Goal: Complete application form

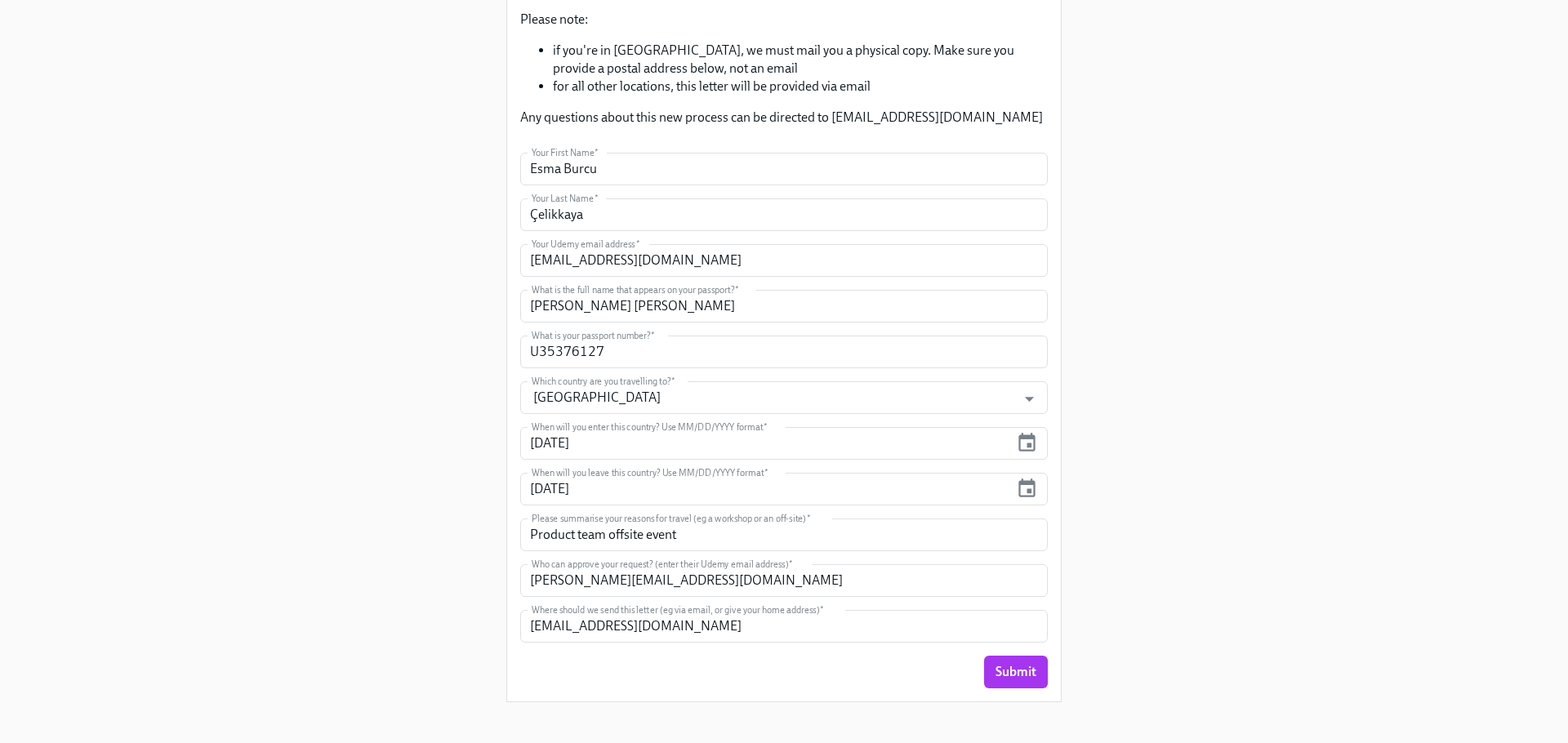
scroll to position [290, 0]
click at [563, 444] on input "[DATE]" at bounding box center [764, 441] width 489 height 33
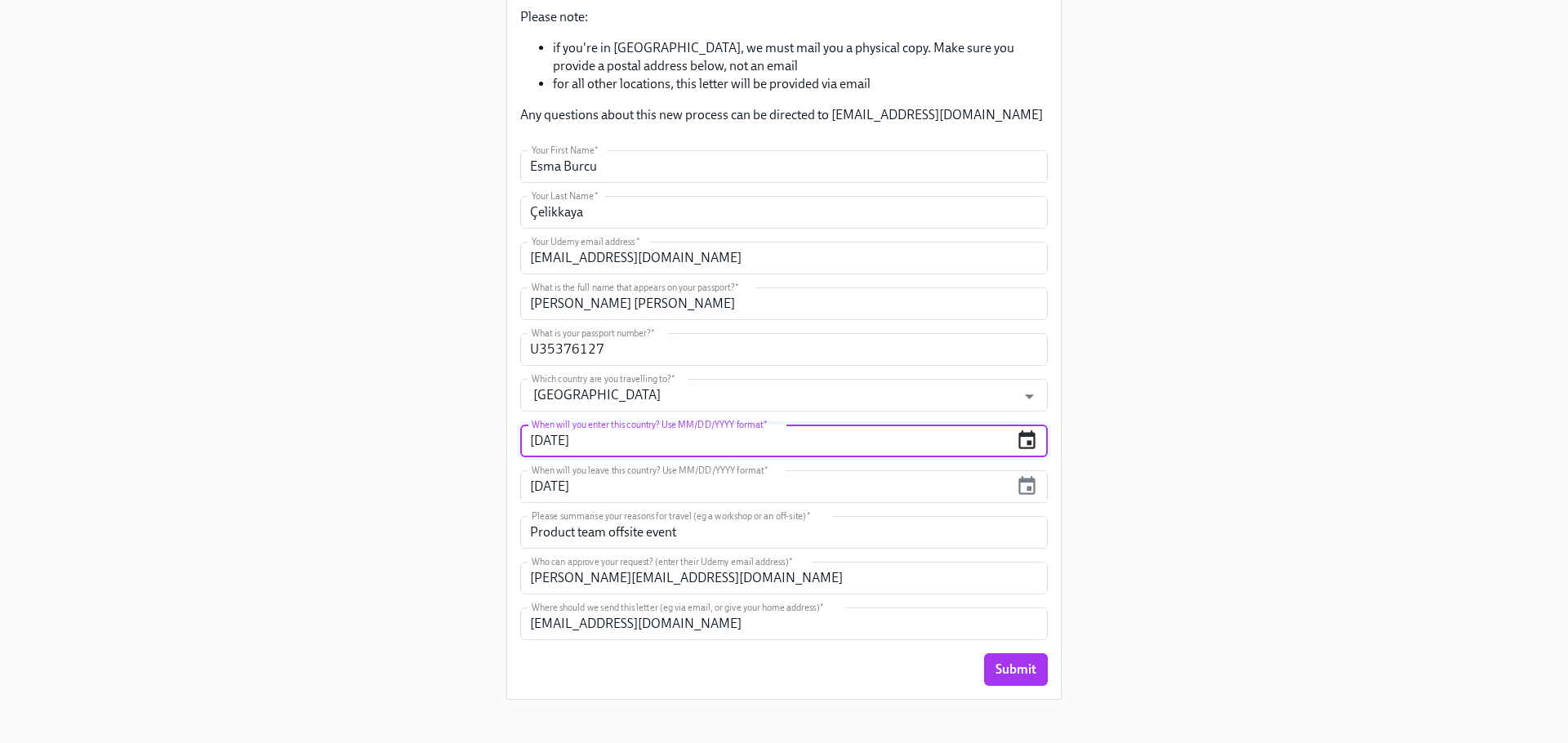
click at [1025, 442] on icon "button" at bounding box center [1026, 440] width 22 height 22
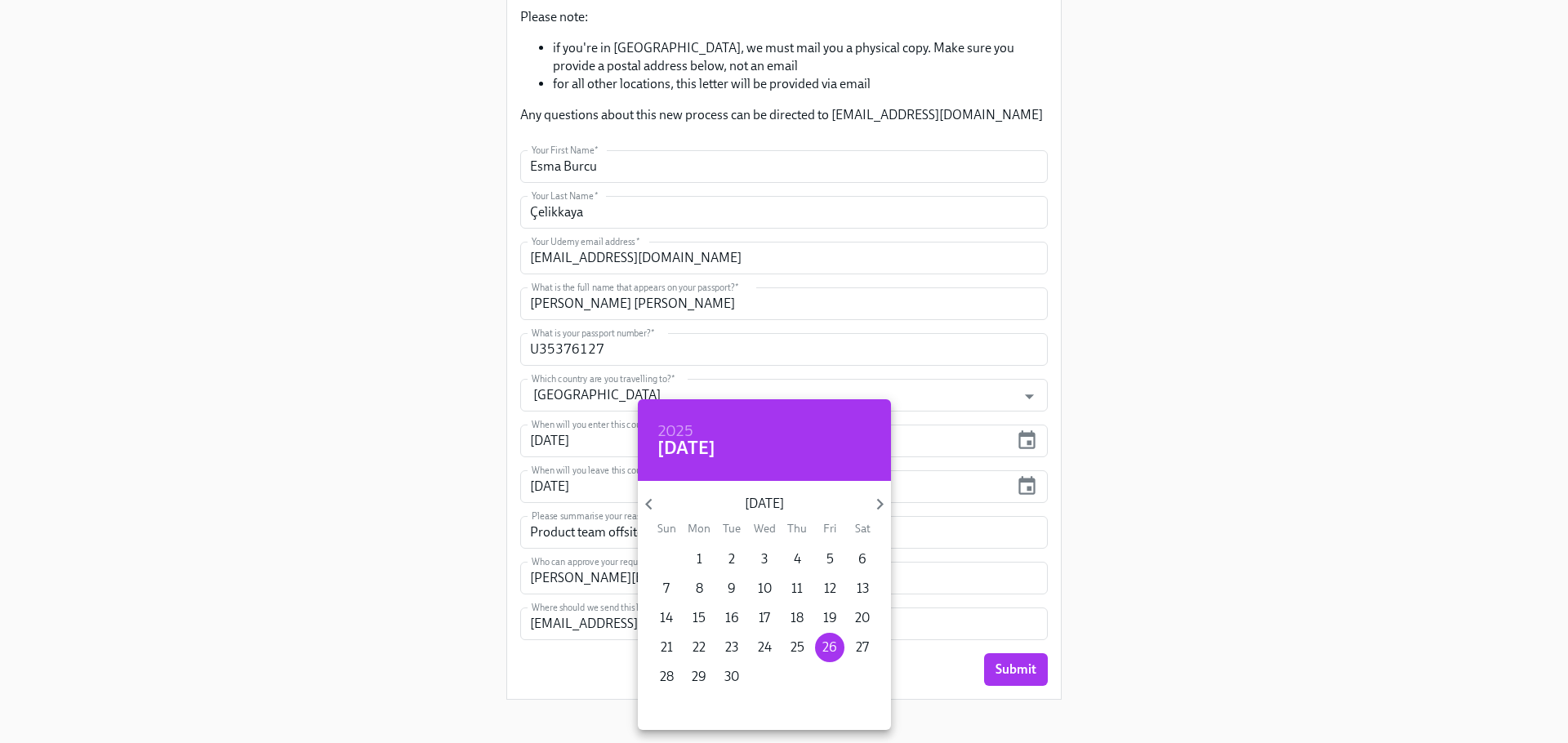
click at [864, 506] on p "[DATE]" at bounding box center [763, 503] width 208 height 18
click at [878, 505] on icon "button" at bounding box center [879, 503] width 22 height 22
click at [648, 505] on icon "button" at bounding box center [648, 504] width 7 height 12
click at [697, 644] on p "20" at bounding box center [698, 647] width 14 height 18
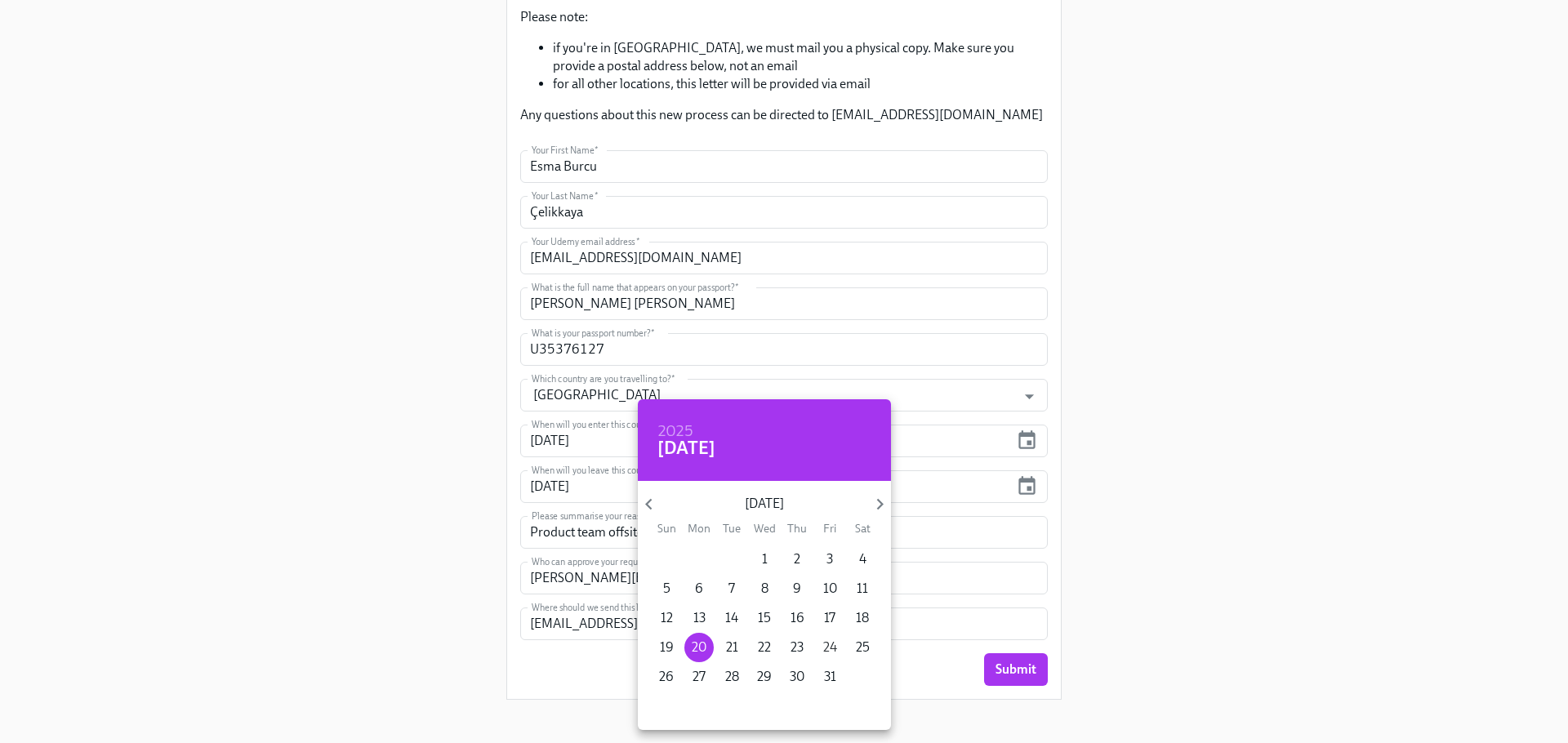
click at [832, 643] on p "24" at bounding box center [830, 647] width 13 height 18
click at [700, 643] on p "20" at bounding box center [698, 647] width 14 height 18
type input "[DATE]"
click at [1161, 529] on div at bounding box center [784, 371] width 1568 height 743
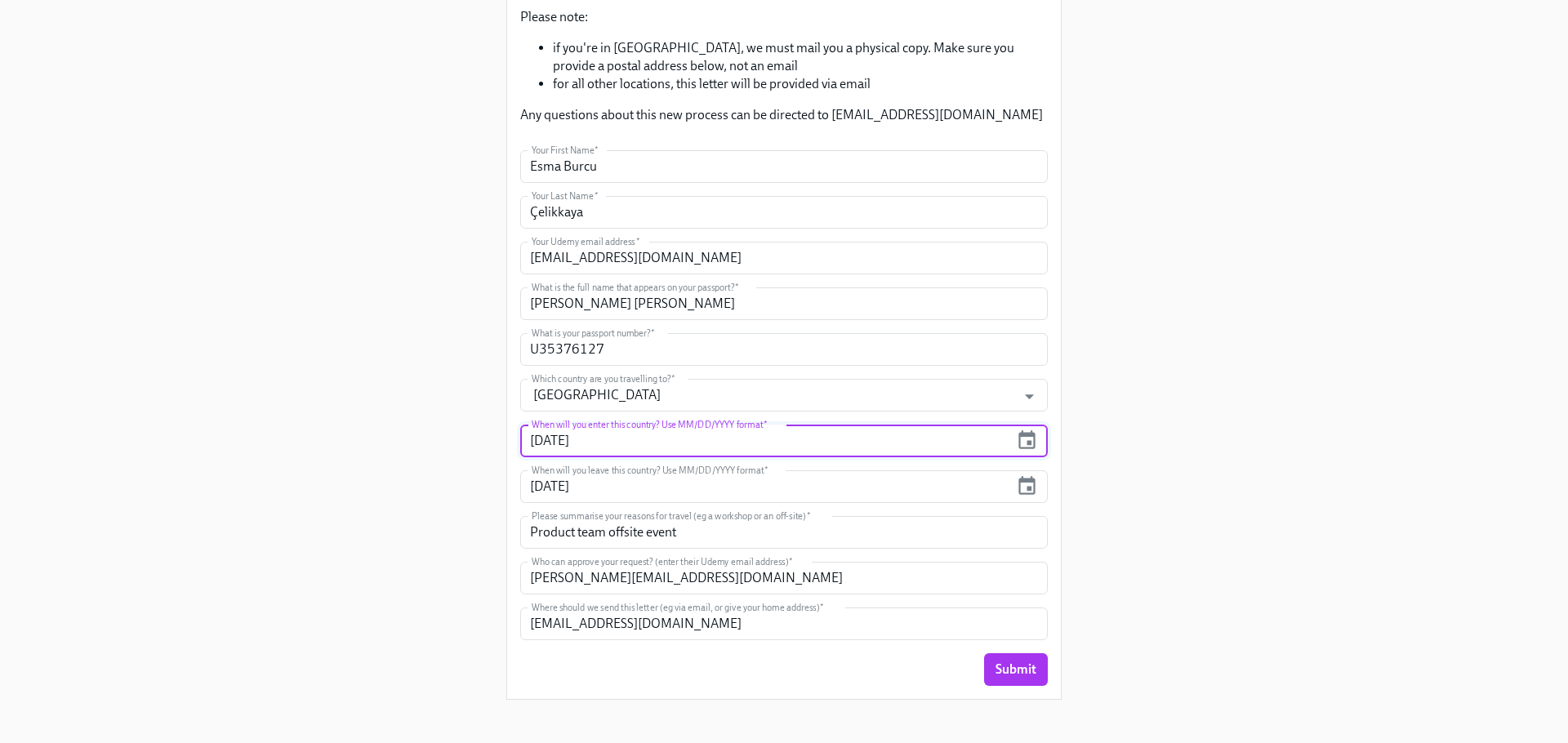
click at [593, 441] on input "[DATE]" at bounding box center [764, 441] width 489 height 33
click at [1024, 442] on icon "button" at bounding box center [1026, 440] width 22 height 22
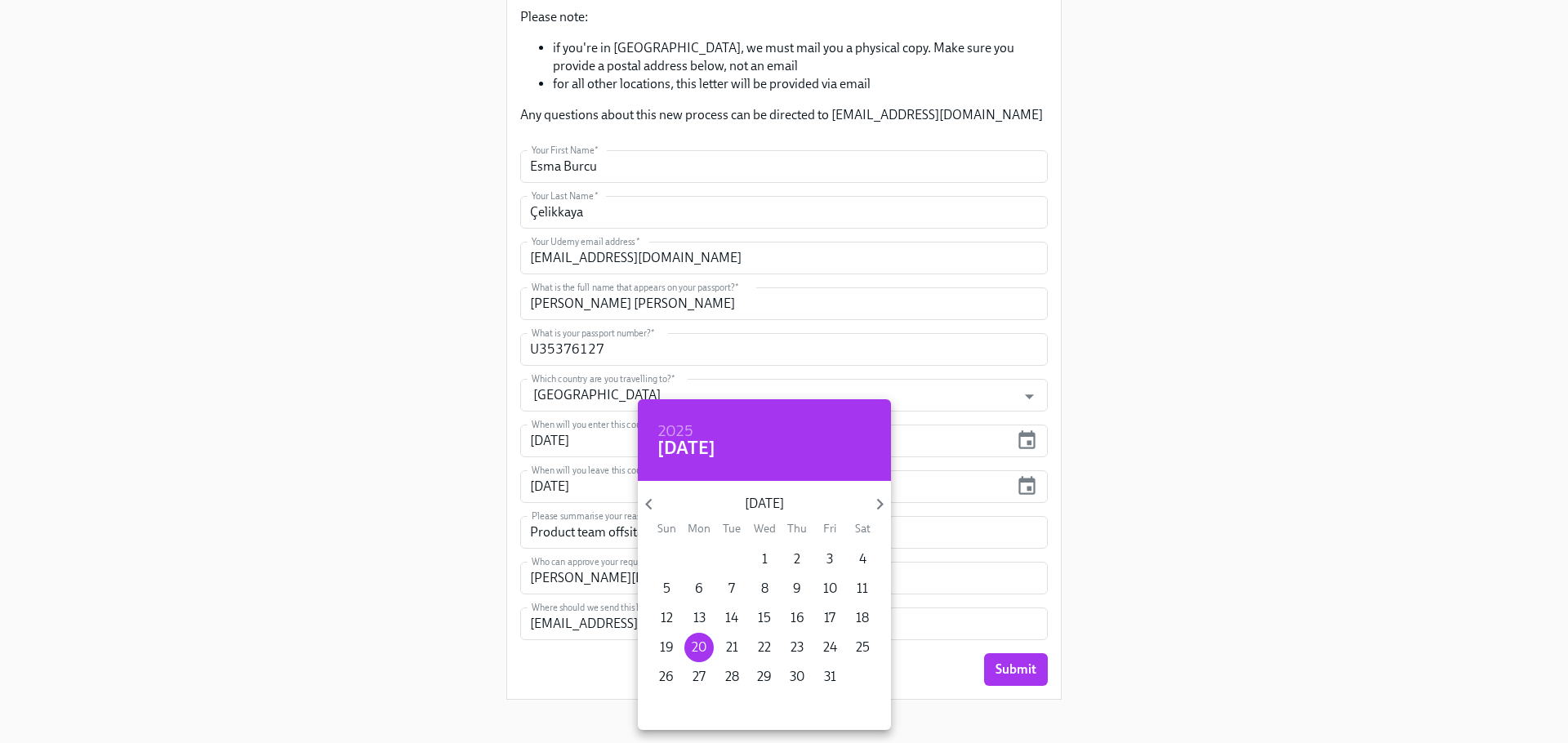
click at [1061, 526] on div at bounding box center [784, 371] width 1568 height 743
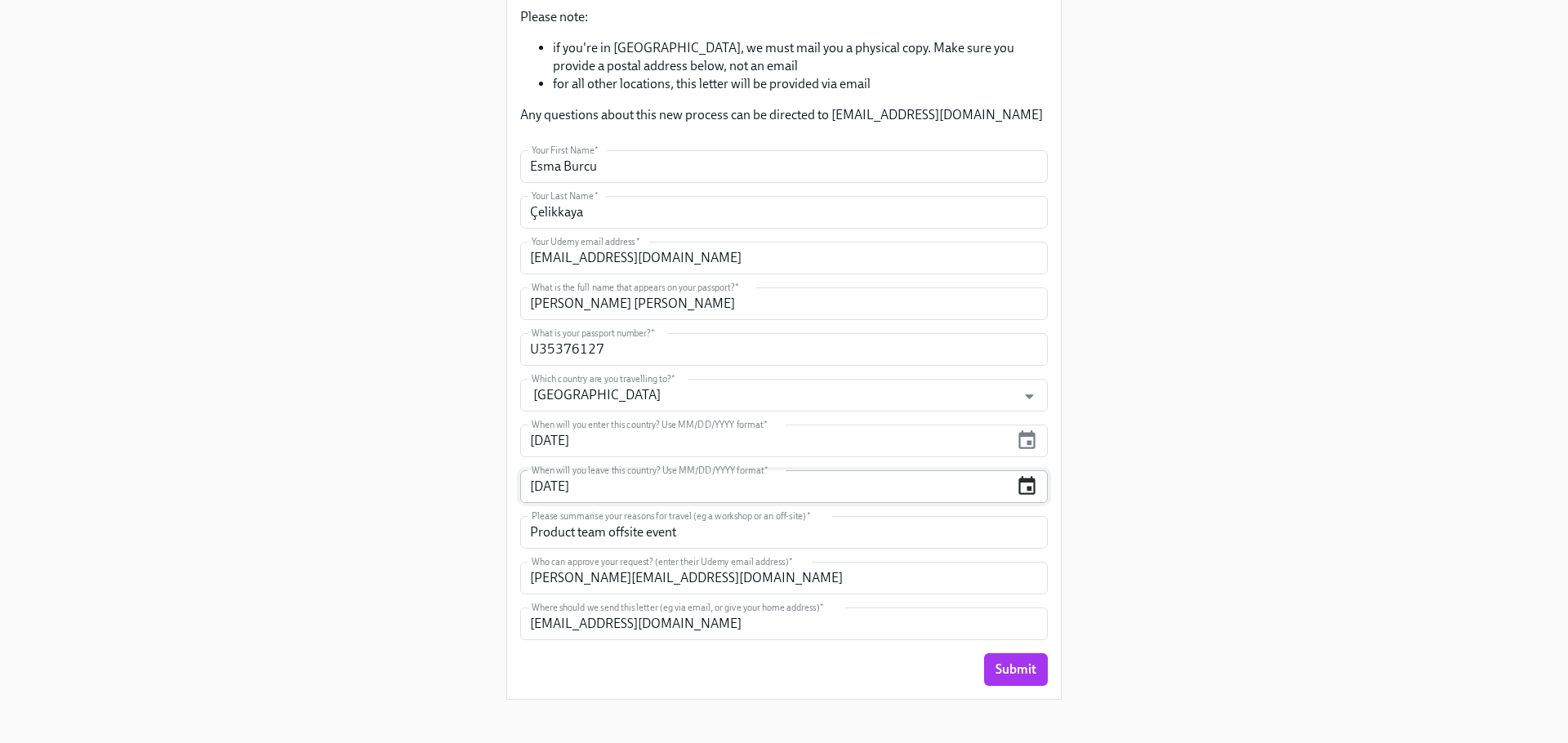
click at [1026, 490] on icon "button" at bounding box center [1027, 485] width 17 height 19
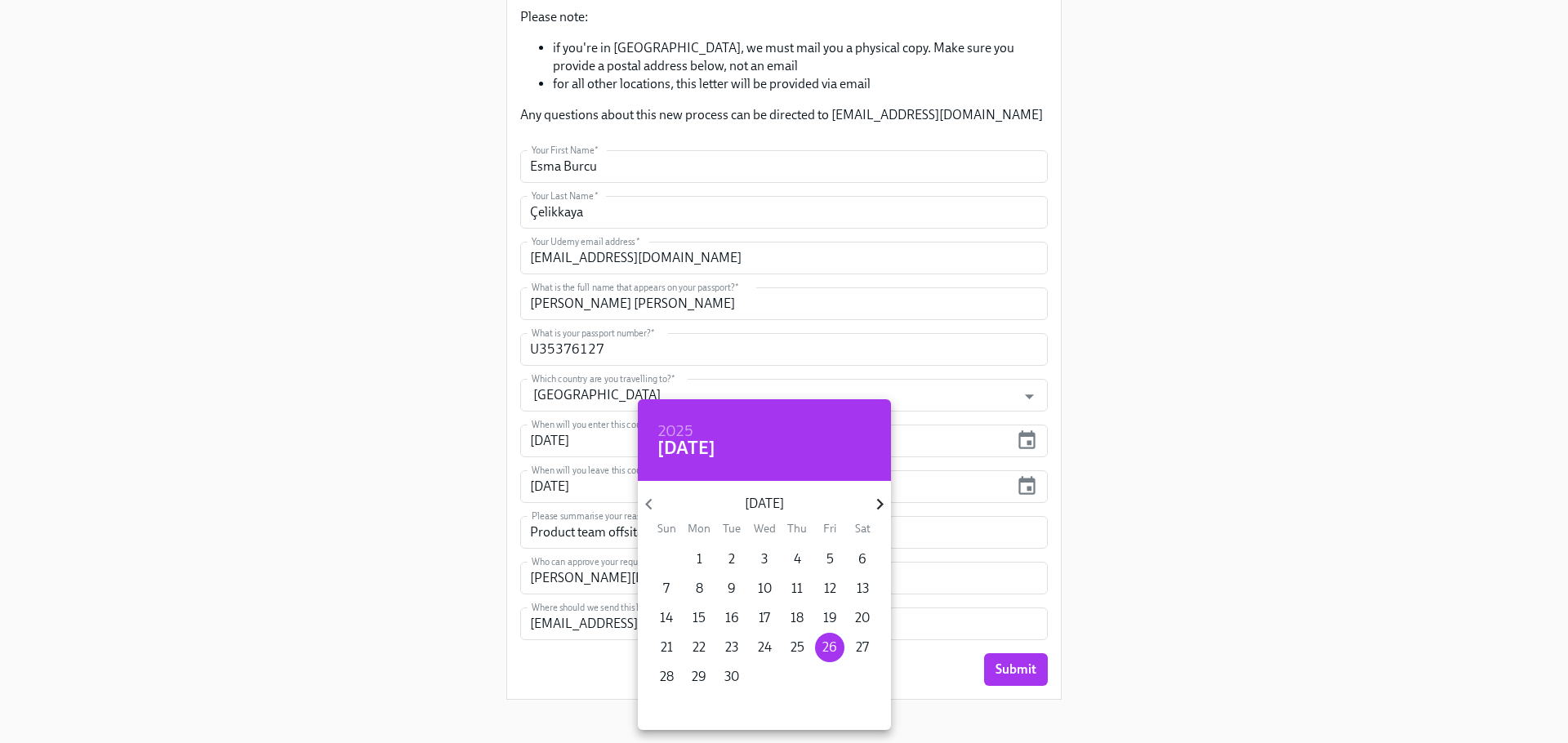
click at [877, 505] on icon "button" at bounding box center [879, 503] width 22 height 22
click at [669, 676] on p "26" at bounding box center [666, 676] width 14 height 18
click at [859, 645] on p "25" at bounding box center [862, 647] width 13 height 18
type input "[DATE]"
click at [1121, 636] on div at bounding box center [784, 371] width 1568 height 743
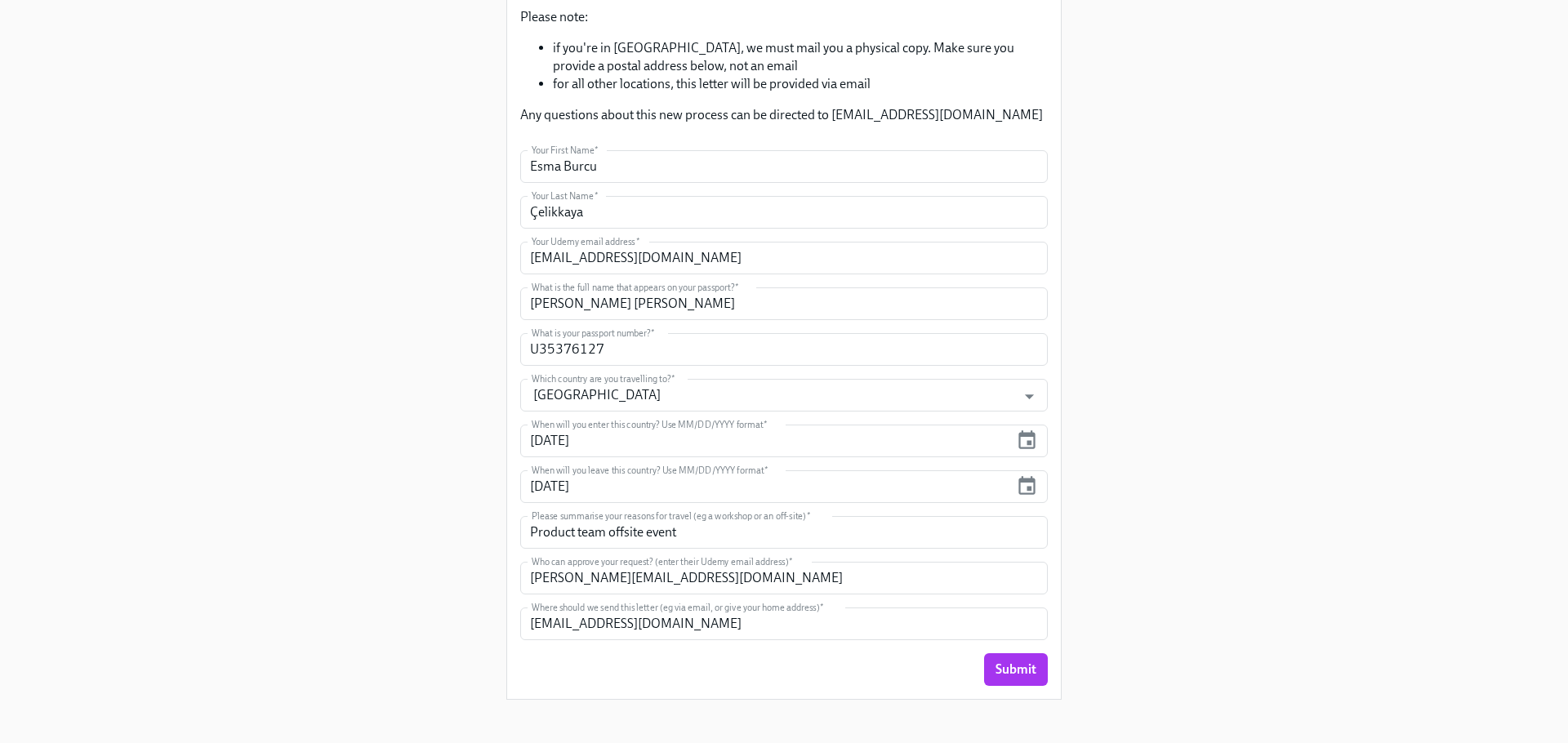
scroll to position [299, 0]
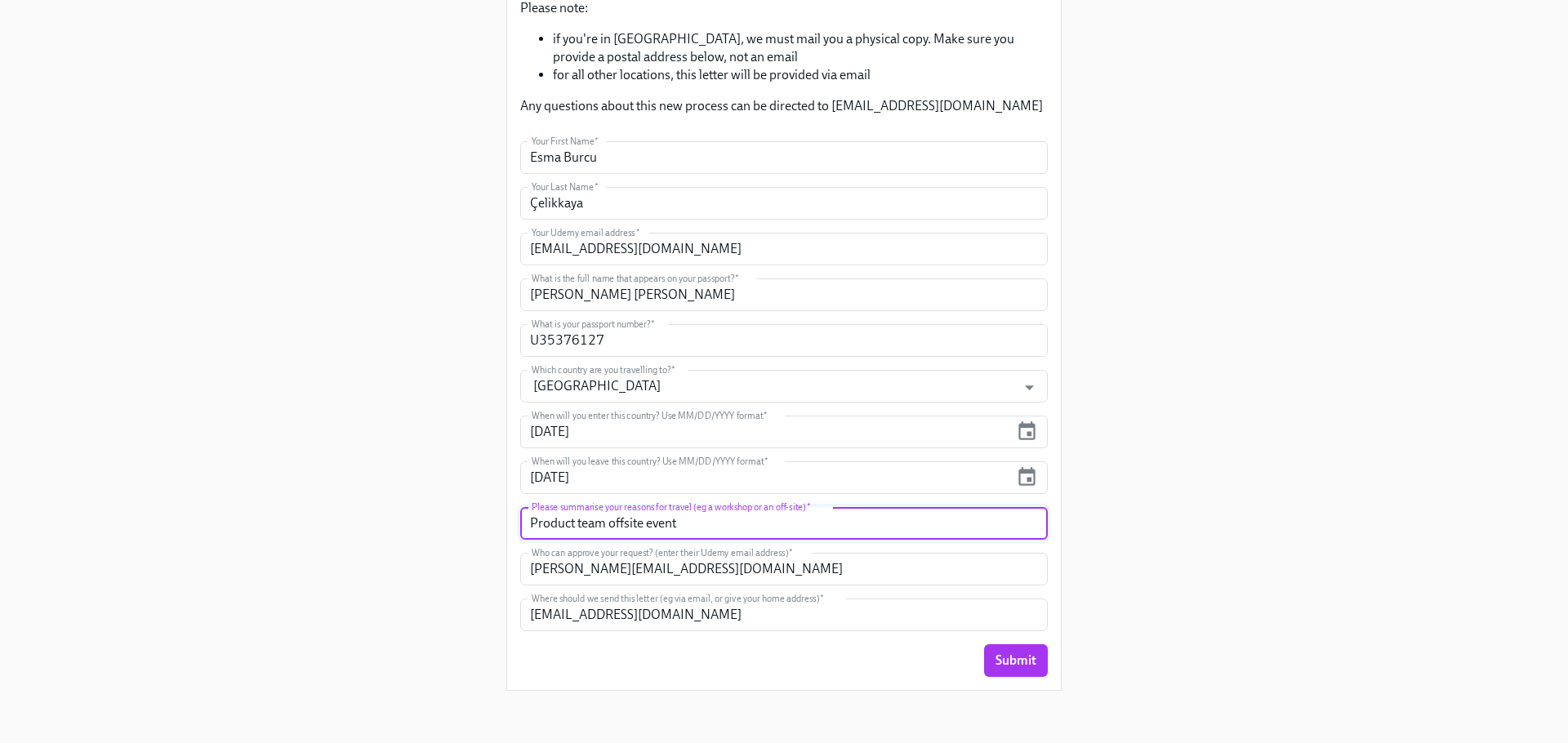
drag, startPoint x: 683, startPoint y: 524, endPoint x: 503, endPoint y: 526, distance: 180.0
click at [503, 526] on div "Enrollment Form Request a Employment Verification Letter for your Business Trav…" at bounding box center [784, 201] width 1489 height 1002
click at [1443, 530] on div "Enrollment Form Request a Employment Verification Letter for your Business Trav…" at bounding box center [784, 201] width 1489 height 1002
click at [1004, 656] on span "Submit" at bounding box center [1016, 660] width 41 height 16
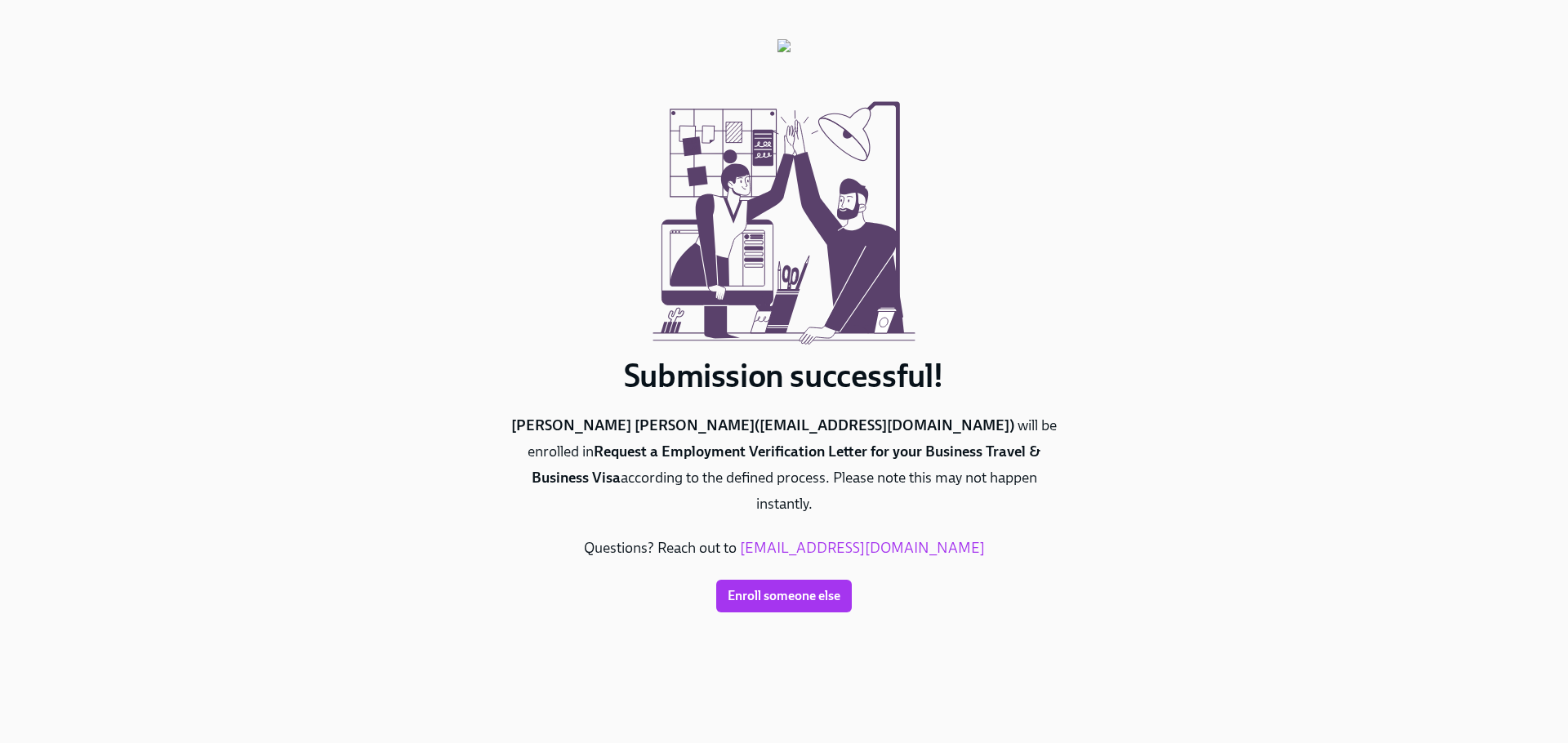
scroll to position [0, 0]
click at [794, 588] on span "Enroll someone else" at bounding box center [784, 595] width 112 height 16
